Goal: Task Accomplishment & Management: Manage account settings

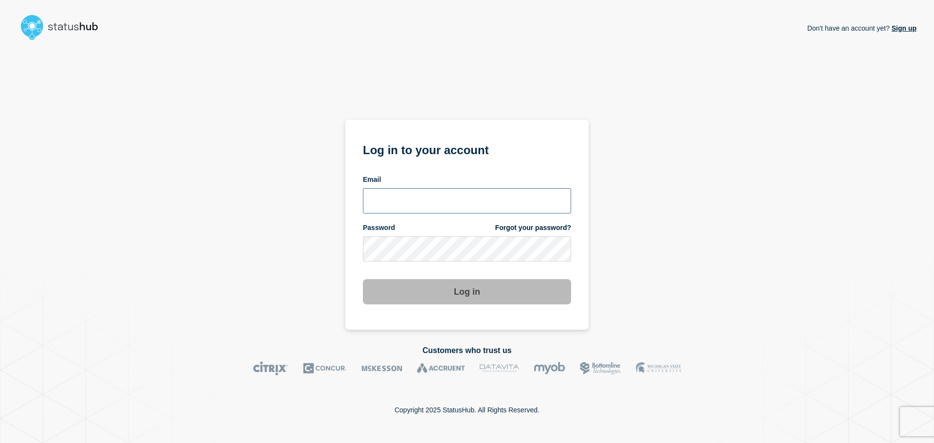
type input "[PERSON_NAME][EMAIL_ADDRESS][DOMAIN_NAME]"
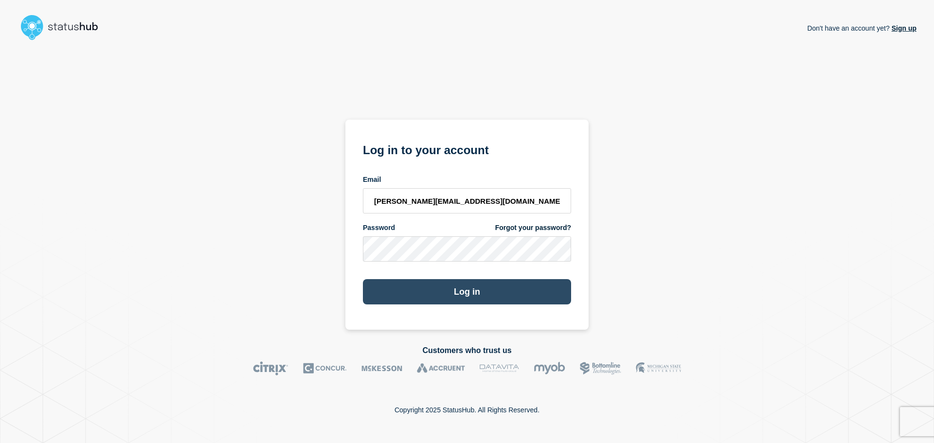
click at [462, 293] on button "Log in" at bounding box center [467, 291] width 208 height 25
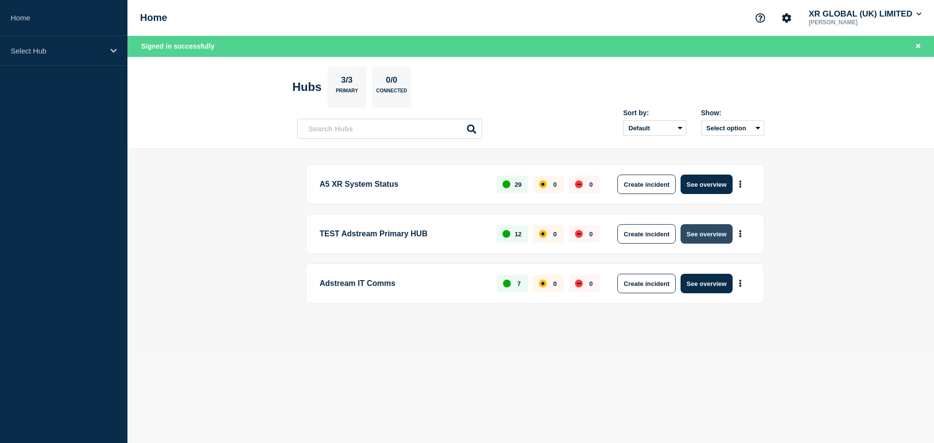
click at [725, 235] on button "See overview" at bounding box center [706, 233] width 52 height 19
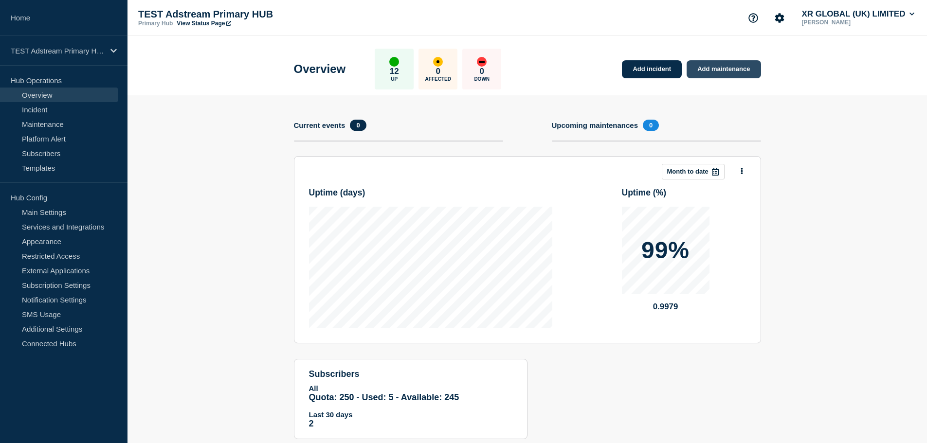
click at [700, 70] on link "Add maintenance" at bounding box center [723, 69] width 74 height 18
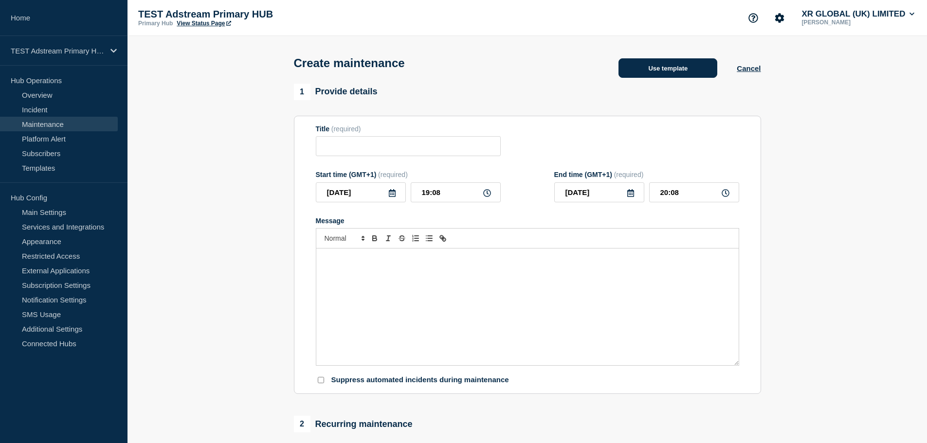
click at [665, 69] on button "Use template" at bounding box center [667, 67] width 99 height 19
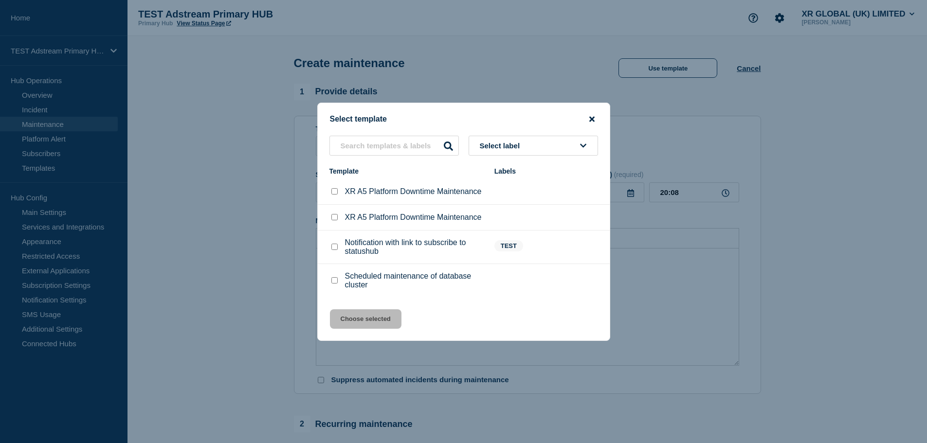
click at [589, 117] on icon "close button" at bounding box center [591, 118] width 5 height 5
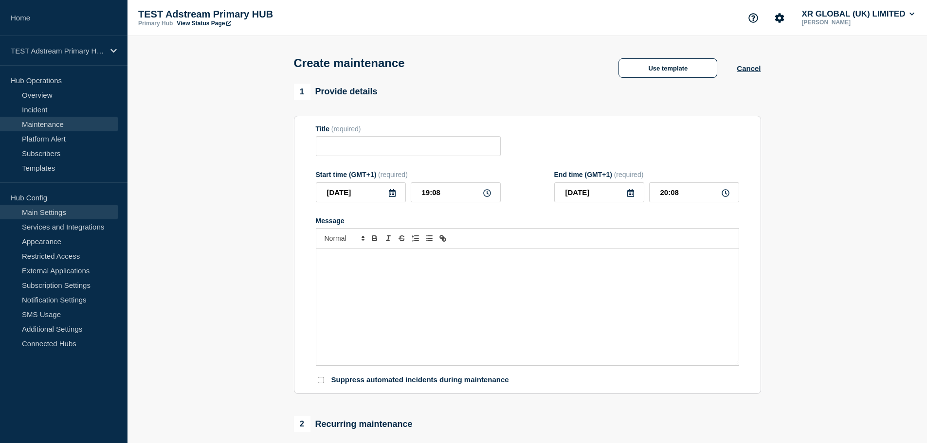
click at [54, 212] on link "Main Settings" at bounding box center [59, 212] width 118 height 15
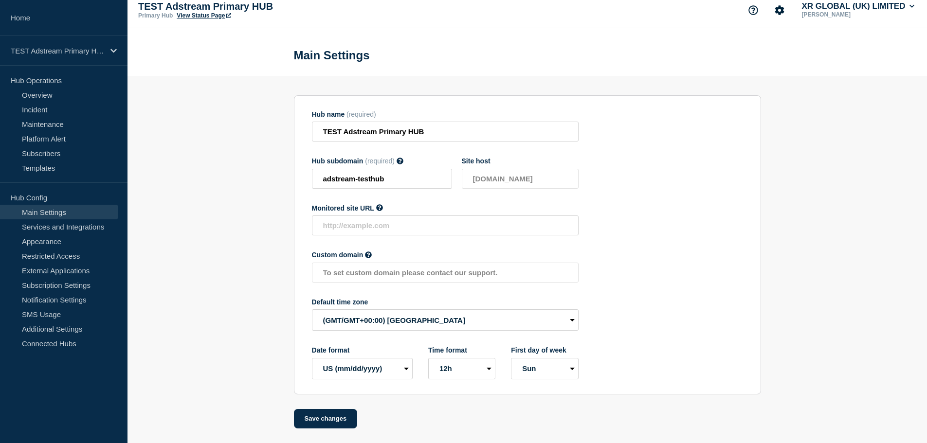
scroll to position [10, 0]
click at [32, 232] on link "Services and Integrations" at bounding box center [59, 226] width 118 height 15
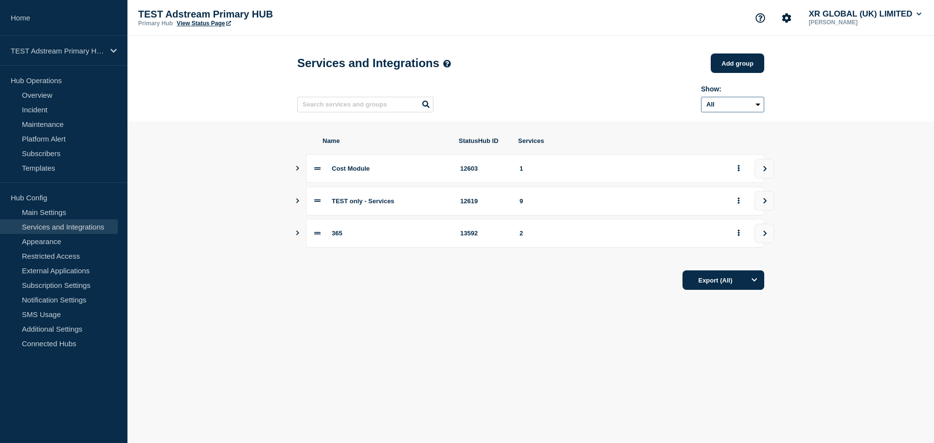
click at [722, 108] on select "All Archived Non-archived" at bounding box center [732, 105] width 63 height 16
click at [59, 243] on link "Appearance" at bounding box center [59, 241] width 118 height 15
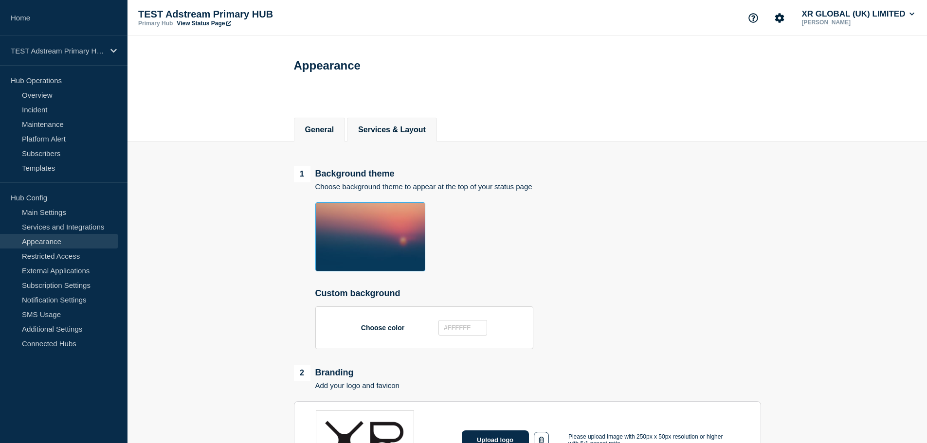
click at [425, 134] on button "Services & Layout" at bounding box center [392, 129] width 68 height 9
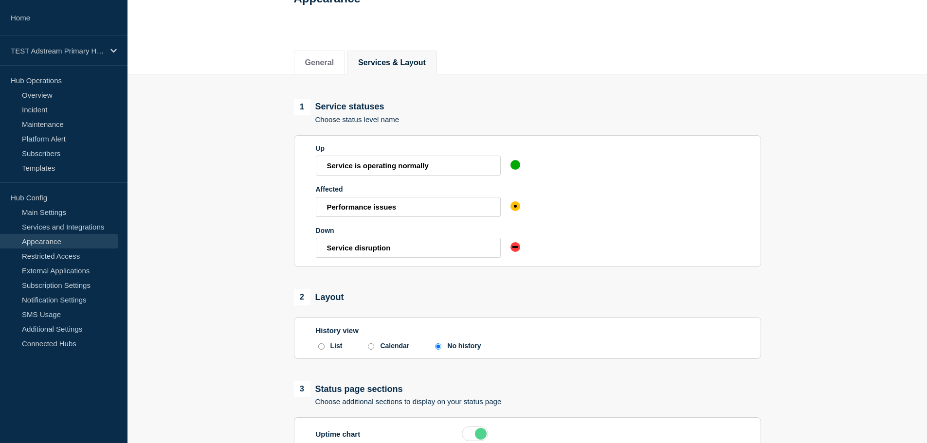
scroll to position [40, 0]
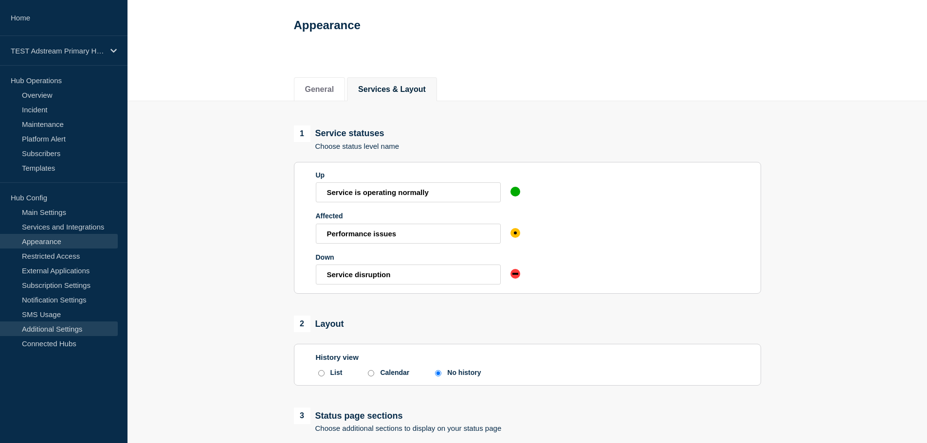
click at [75, 327] on link "Additional Settings" at bounding box center [59, 328] width 118 height 15
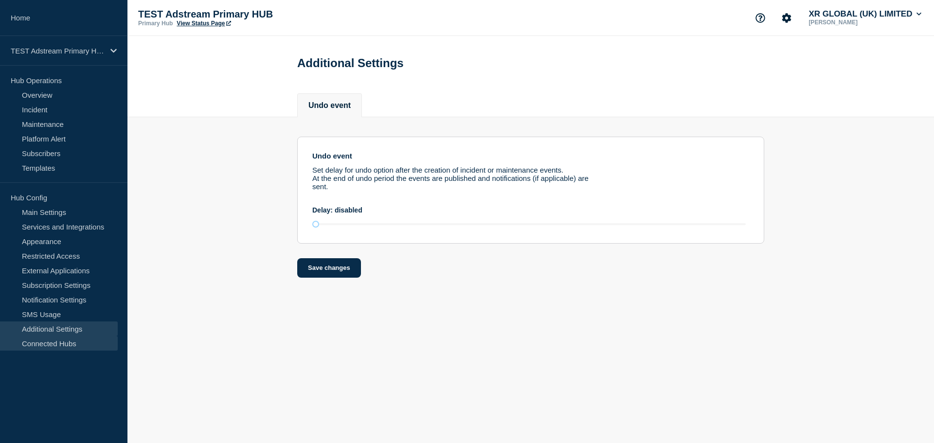
click at [67, 345] on link "Connected Hubs" at bounding box center [59, 343] width 118 height 15
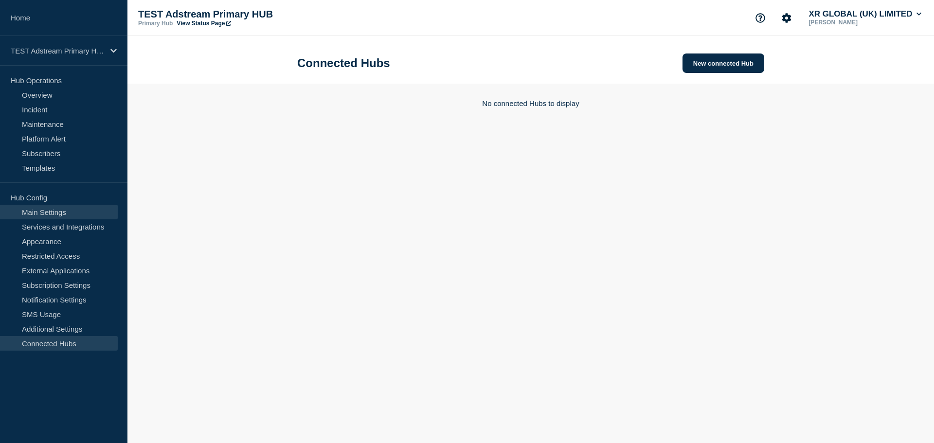
click at [62, 214] on link "Main Settings" at bounding box center [59, 212] width 118 height 15
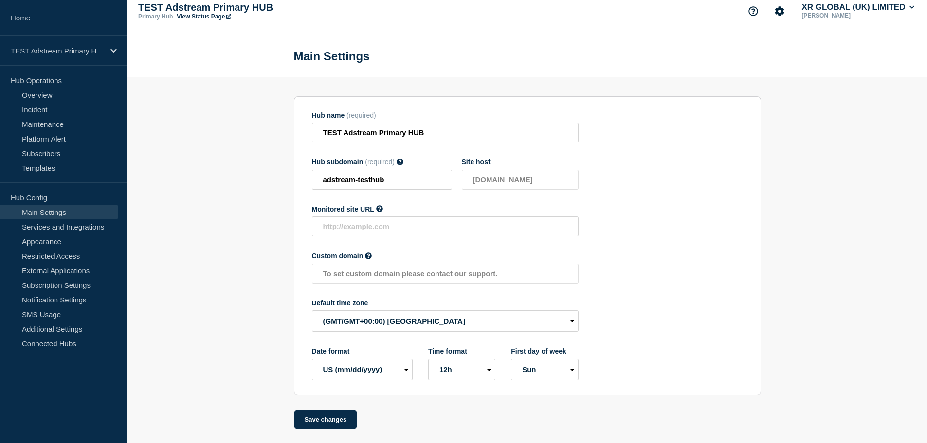
scroll to position [10, 0]
click at [71, 347] on link "Connected Hubs" at bounding box center [59, 343] width 118 height 15
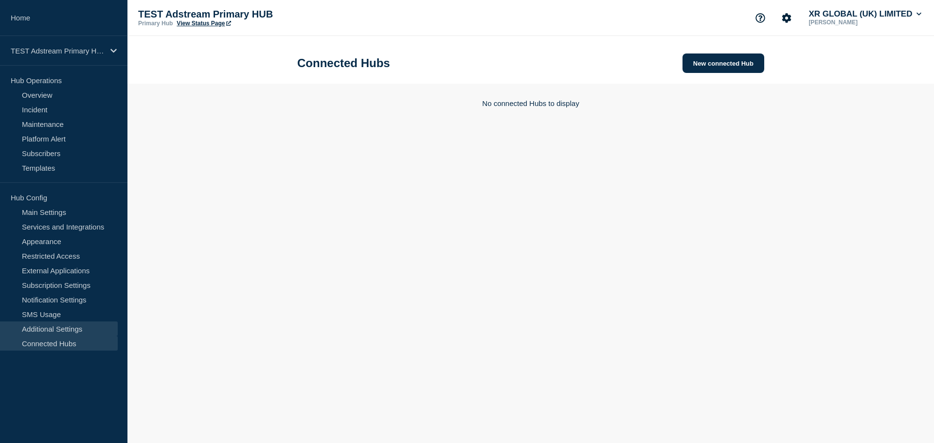
click at [71, 331] on link "Additional Settings" at bounding box center [59, 328] width 118 height 15
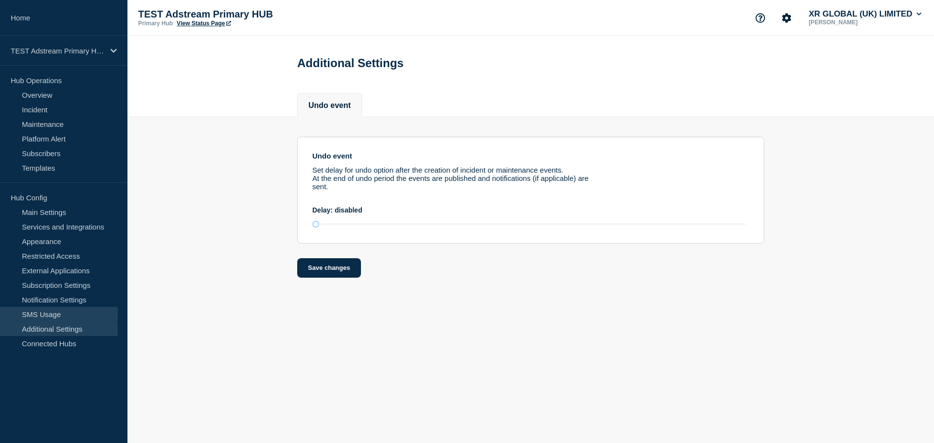
click at [70, 315] on link "SMS Usage" at bounding box center [59, 314] width 118 height 15
click at [69, 303] on link "Notification Settings" at bounding box center [59, 299] width 118 height 15
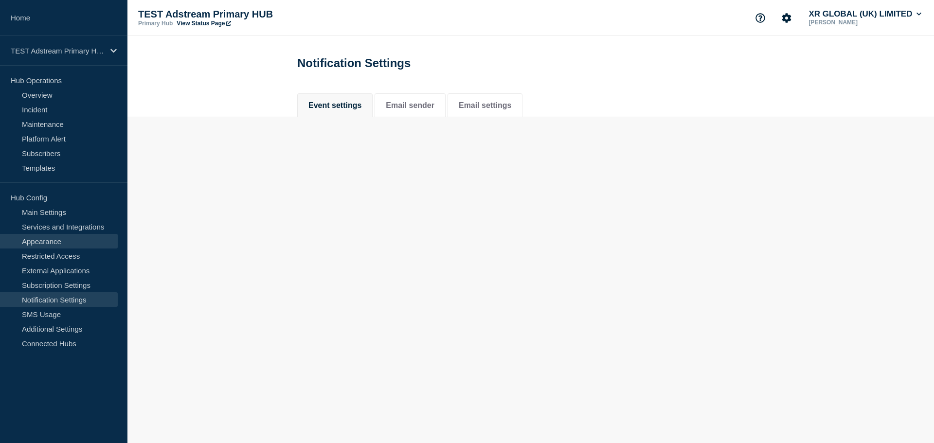
click at [63, 246] on link "Appearance" at bounding box center [59, 241] width 118 height 15
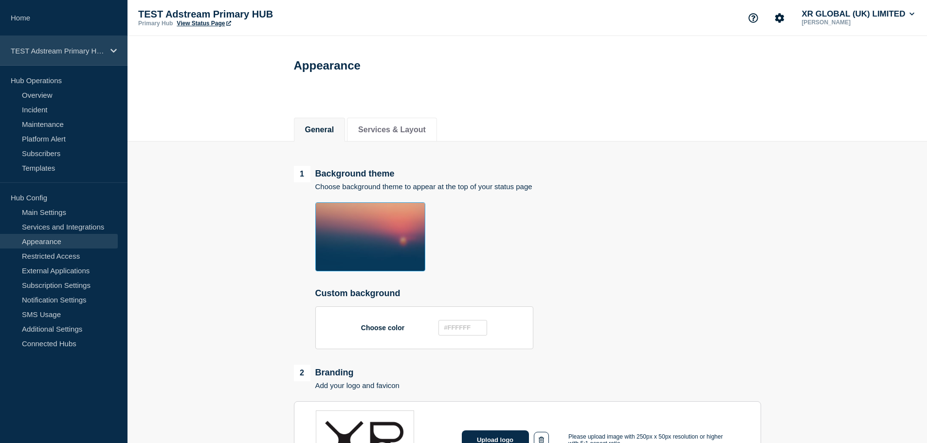
click at [82, 56] on div "TEST Adstream Primary HUB" at bounding box center [63, 51] width 127 height 30
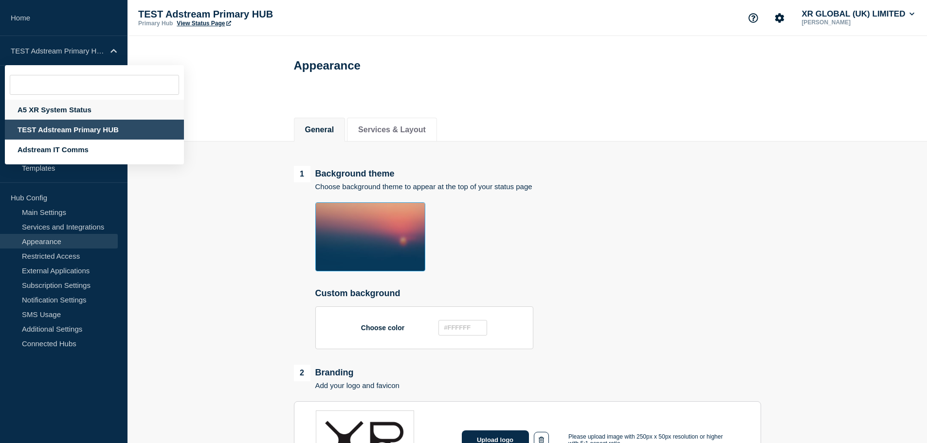
click at [81, 113] on div "A5 XR System Status" at bounding box center [94, 110] width 179 height 20
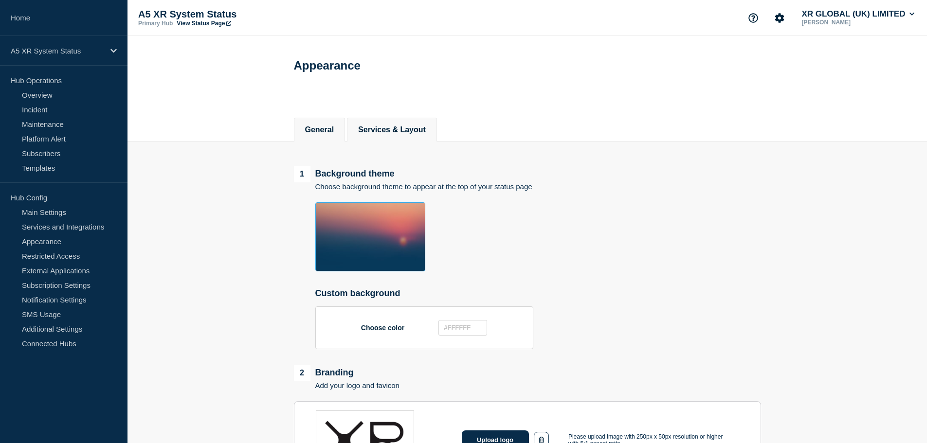
click at [415, 134] on button "Services & Layout" at bounding box center [392, 129] width 68 height 9
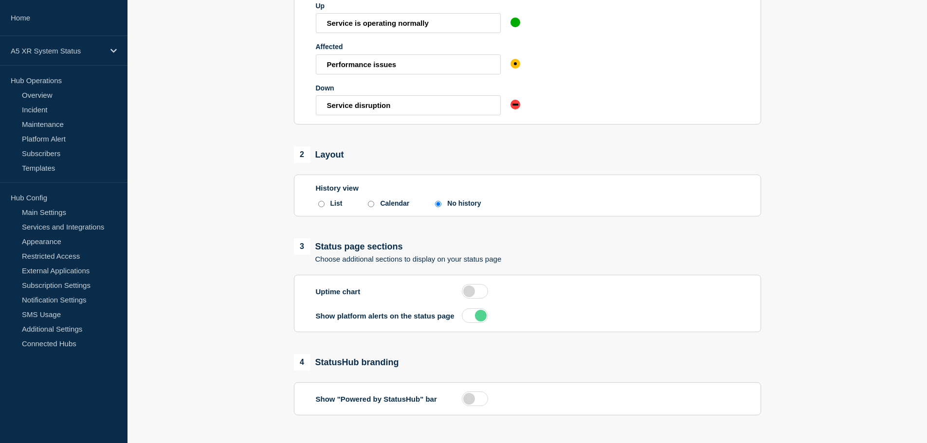
scroll to position [75, 0]
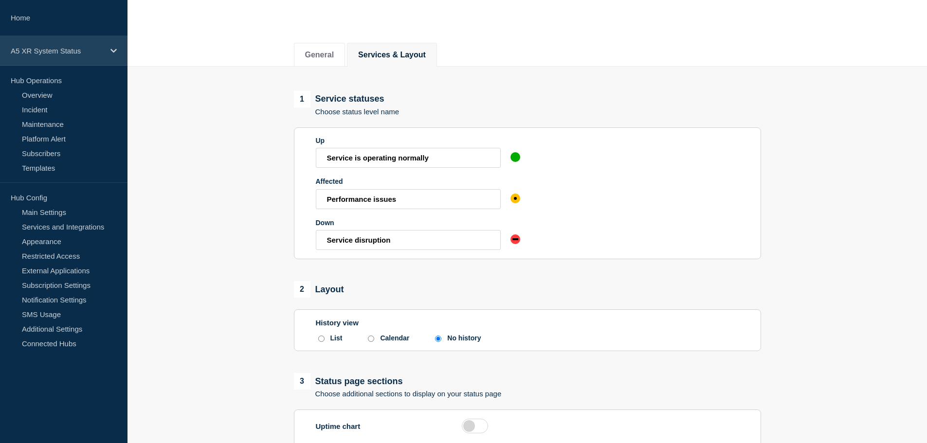
click at [94, 52] on p "A5 XR System Status" at bounding box center [57, 51] width 93 height 8
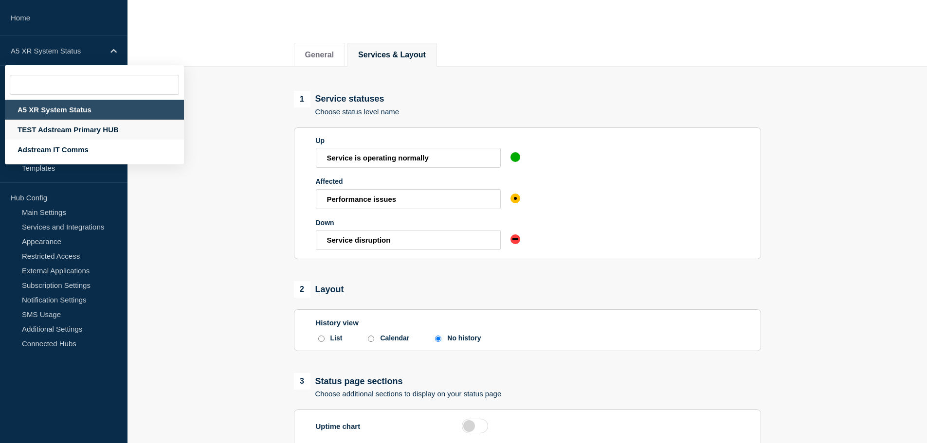
click at [82, 127] on div "TEST Adstream Primary HUB" at bounding box center [94, 130] width 179 height 20
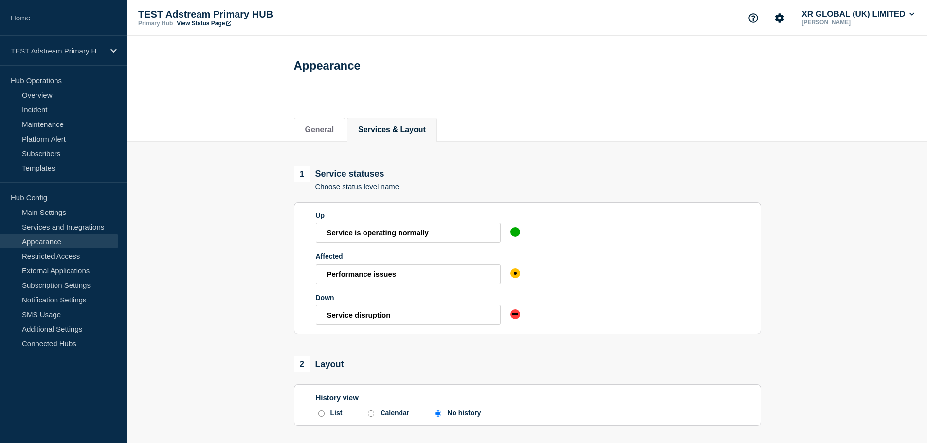
scroll to position [186, 0]
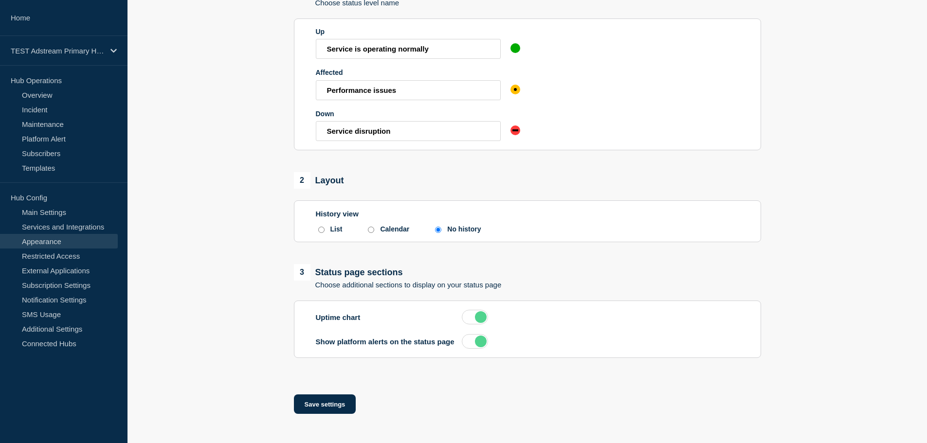
click at [473, 320] on label at bounding box center [475, 317] width 26 height 15
click at [0, 0] on input "checkbox" at bounding box center [0, 0] width 0 height 0
click at [350, 405] on button "Save settings" at bounding box center [325, 403] width 62 height 19
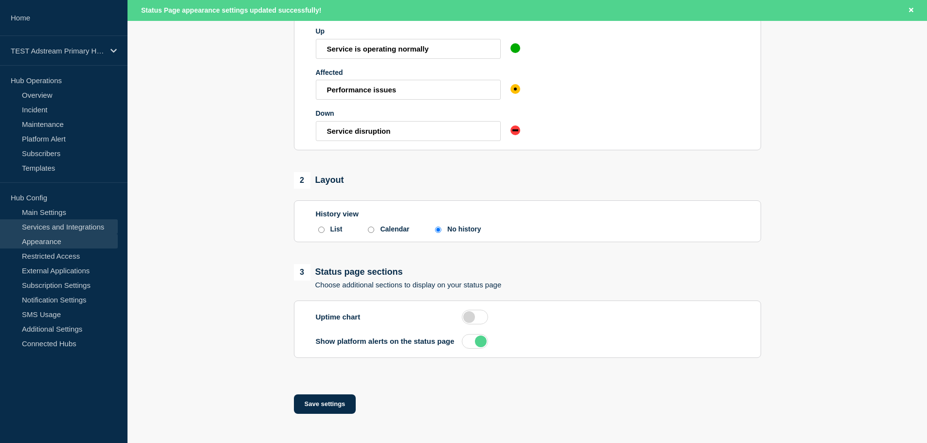
click at [47, 232] on link "Services and Integrations" at bounding box center [59, 226] width 118 height 15
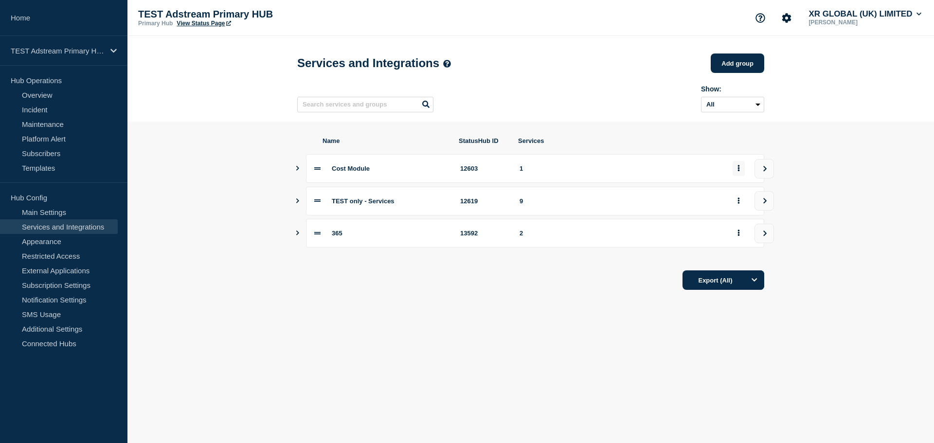
click at [736, 171] on button "group actions" at bounding box center [738, 168] width 12 height 15
click at [40, 210] on link "Main Settings" at bounding box center [59, 212] width 118 height 15
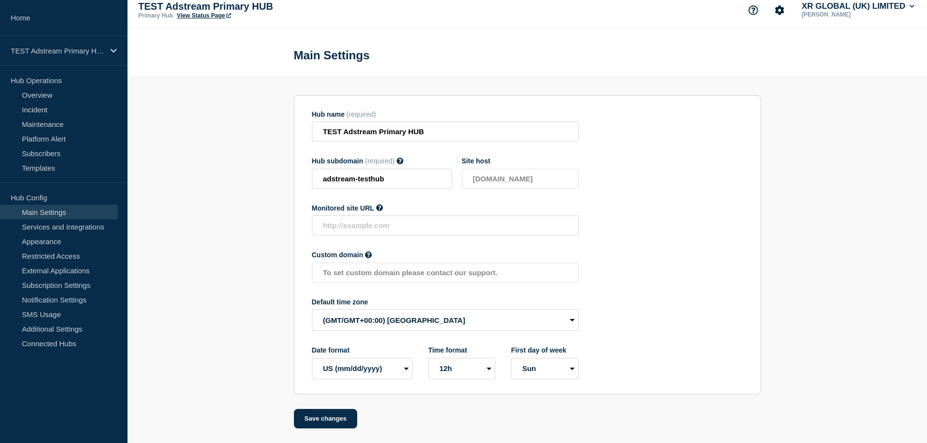
scroll to position [10, 0]
click at [69, 329] on link "Additional Settings" at bounding box center [59, 328] width 118 height 15
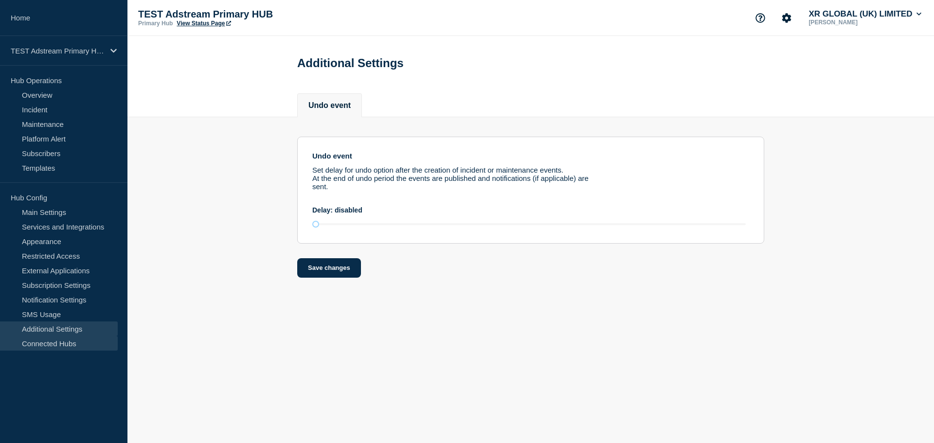
click at [69, 347] on link "Connected Hubs" at bounding box center [59, 343] width 118 height 15
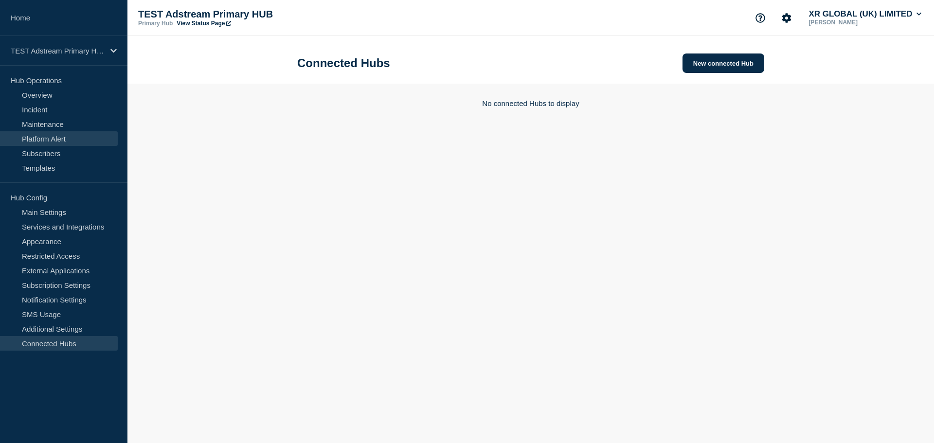
click at [70, 142] on link "Platform Alert" at bounding box center [59, 138] width 118 height 15
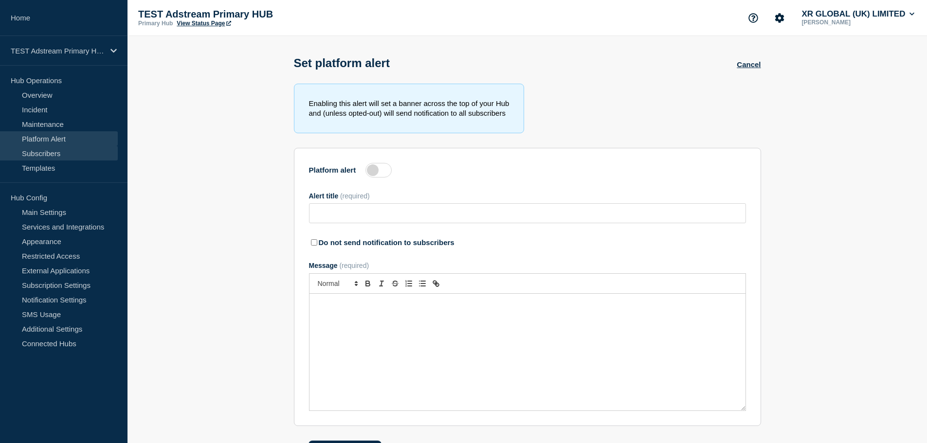
click at [65, 148] on link "Subscribers" at bounding box center [59, 153] width 118 height 15
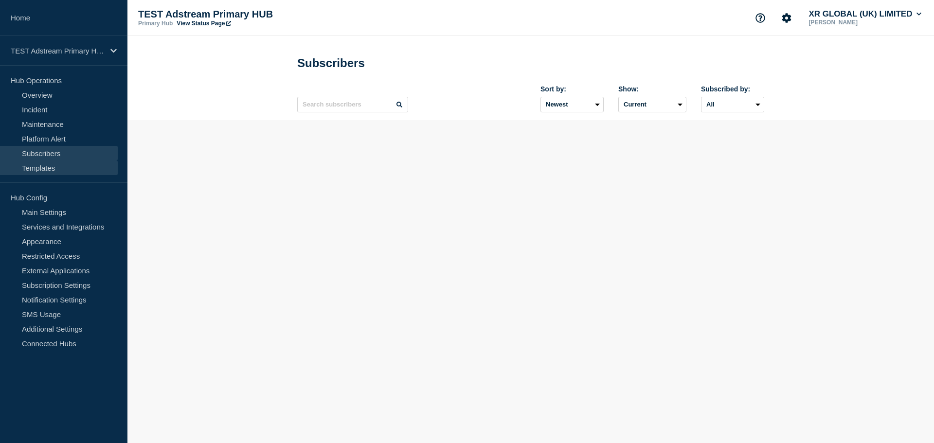
click at [60, 169] on link "Templates" at bounding box center [59, 167] width 118 height 15
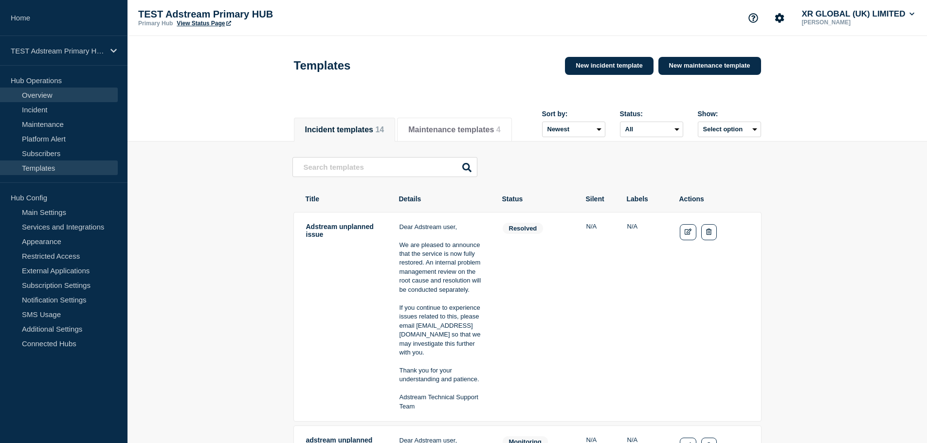
click at [40, 99] on link "Overview" at bounding box center [59, 95] width 118 height 15
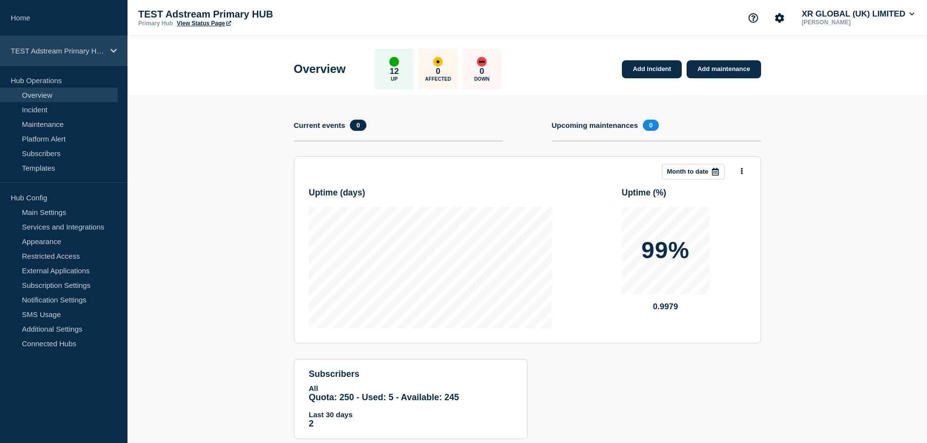
click at [85, 56] on div "TEST Adstream Primary HUB" at bounding box center [63, 51] width 127 height 30
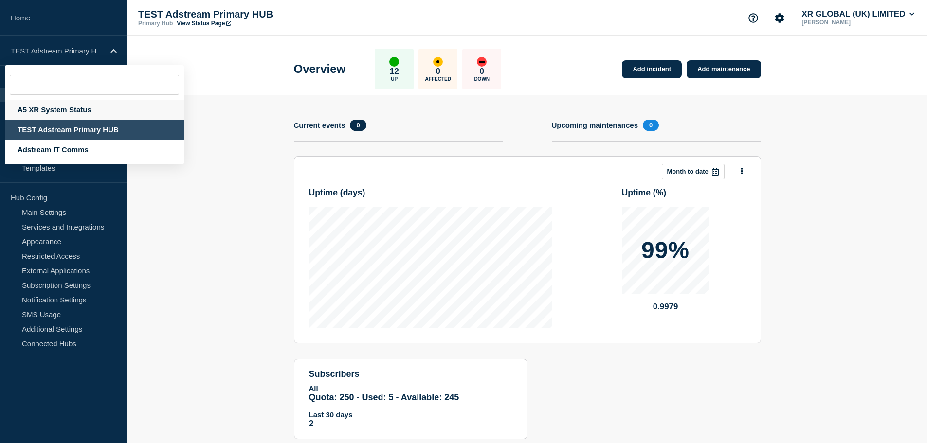
click at [73, 109] on div "A5 XR System Status" at bounding box center [94, 110] width 179 height 20
